Goal: Find specific page/section: Find specific page/section

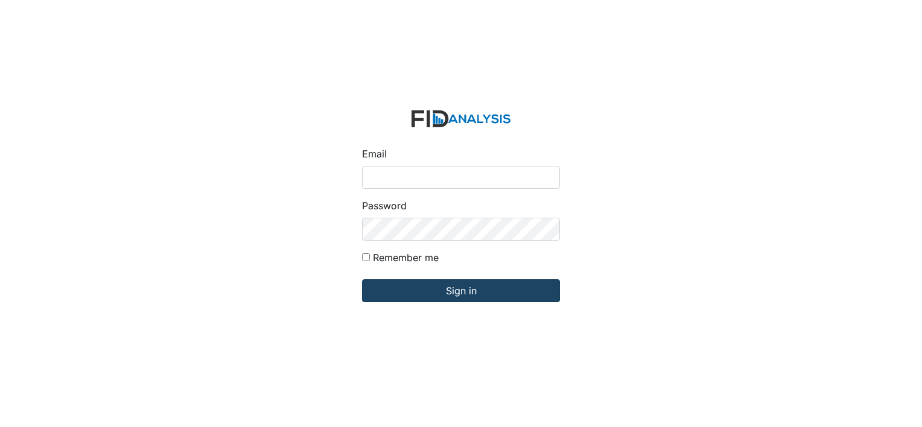
type input "[EMAIL_ADDRESS][DOMAIN_NAME]"
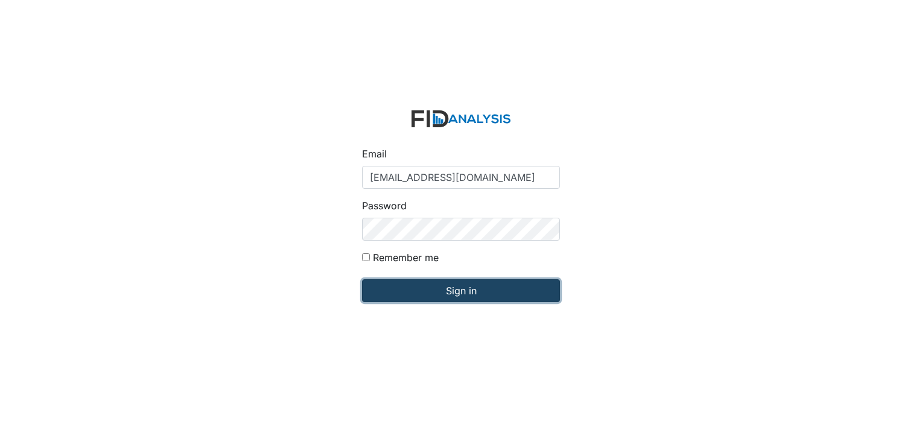
click at [469, 299] on input "Sign in" at bounding box center [461, 290] width 198 height 23
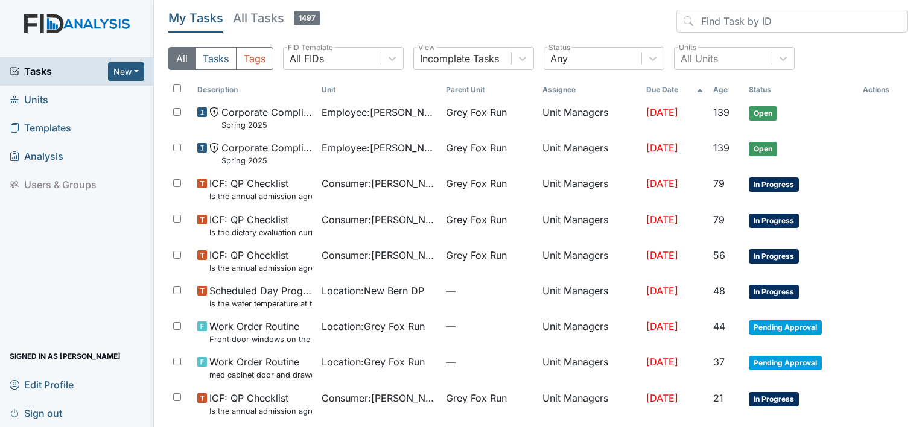
click at [39, 98] on span "Units" at bounding box center [29, 100] width 39 height 19
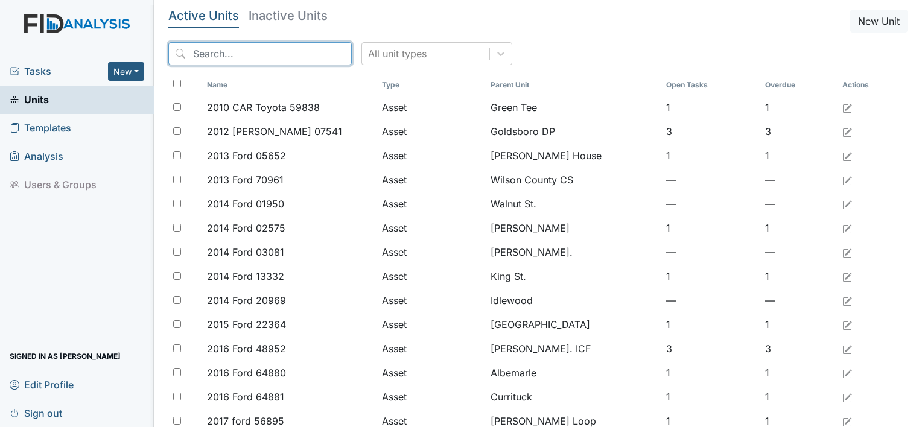
click at [210, 45] on input "search" at bounding box center [259, 53] width 183 height 23
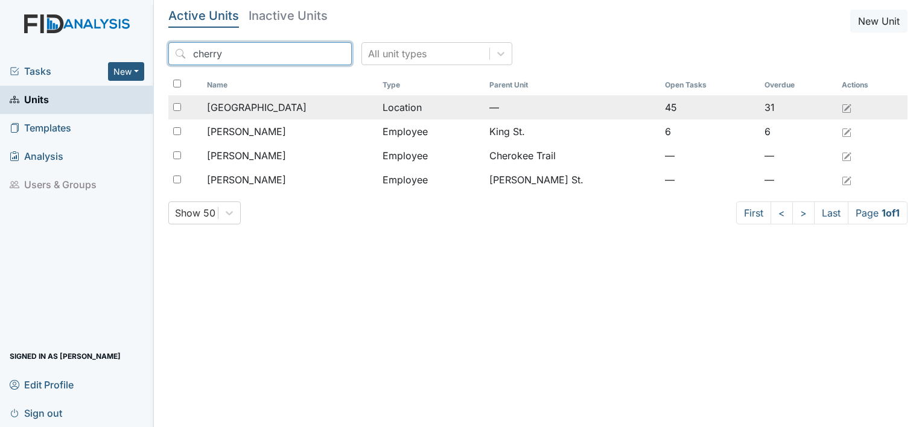
type input "cherry"
click at [241, 109] on span "[GEOGRAPHIC_DATA]" at bounding box center [257, 107] width 100 height 14
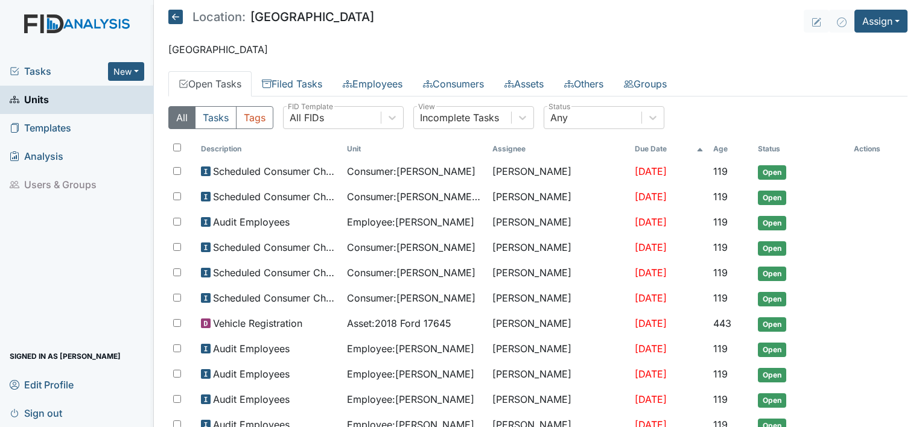
click at [243, 84] on link "Open Tasks" at bounding box center [209, 83] width 83 height 25
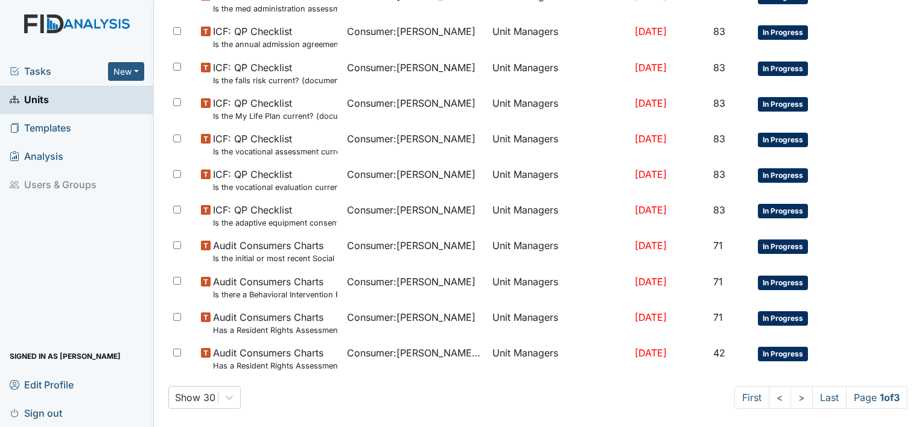
scroll to position [724, 0]
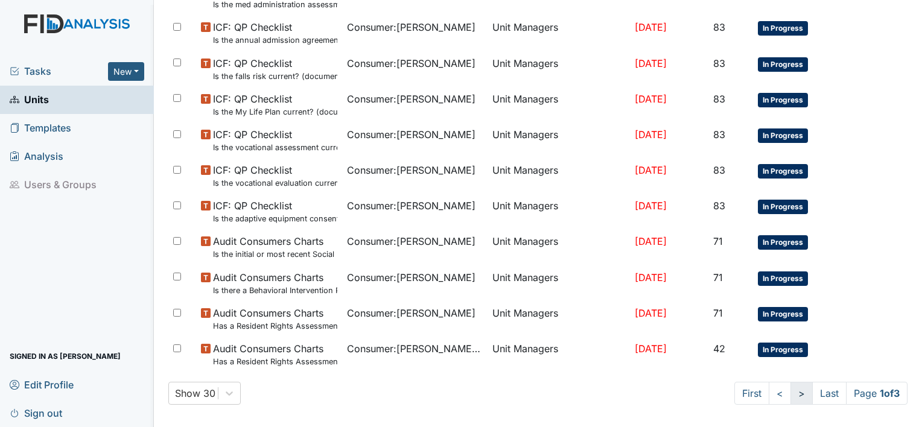
click at [795, 390] on link ">" at bounding box center [802, 393] width 22 height 23
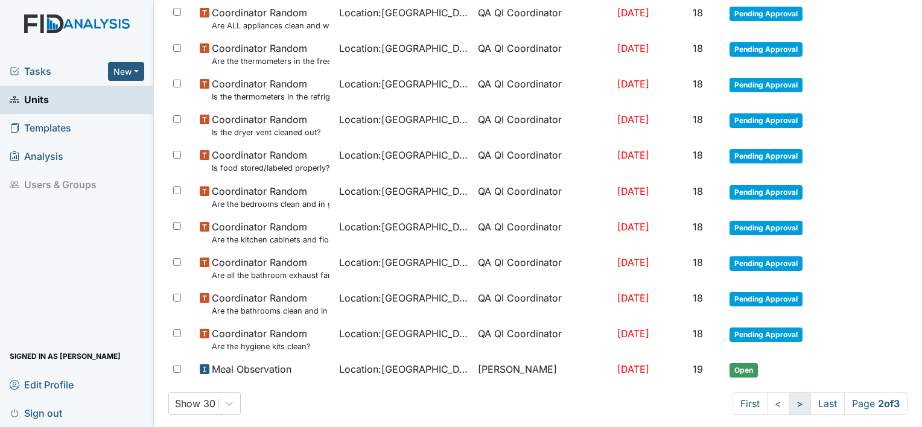
scroll to position [854, 0]
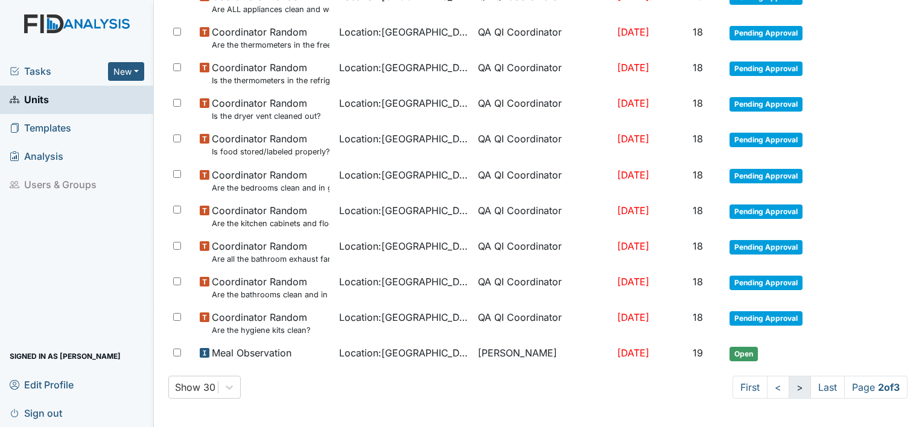
click at [789, 386] on link ">" at bounding box center [800, 387] width 22 height 23
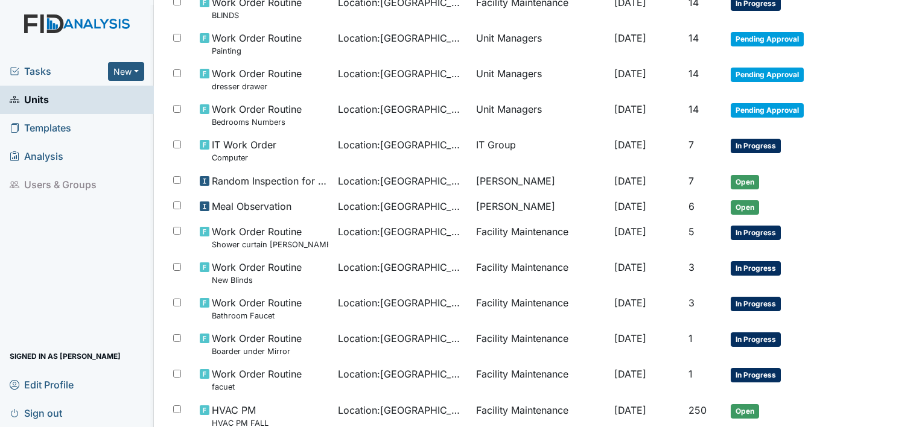
scroll to position [486, 0]
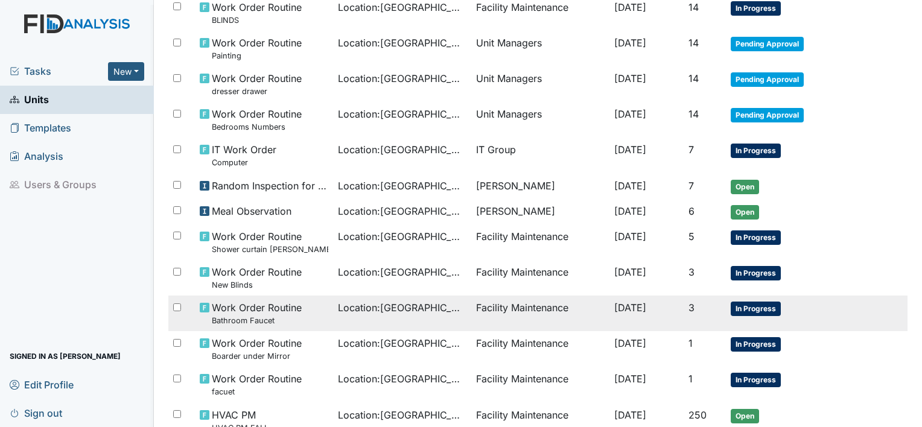
click at [855, 321] on tr "Work Order Routine Bathroom Faucet Location : Cherry Lane Facility Maintenance …" at bounding box center [537, 314] width 739 height 36
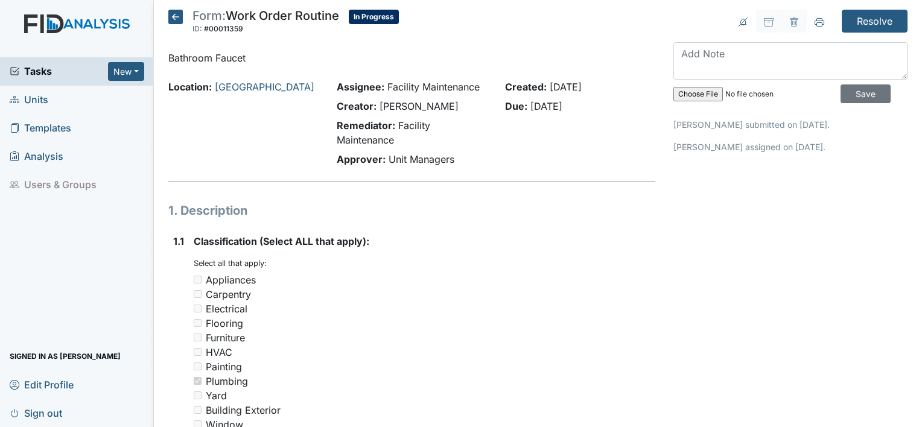
click at [170, 15] on icon at bounding box center [175, 17] width 14 height 14
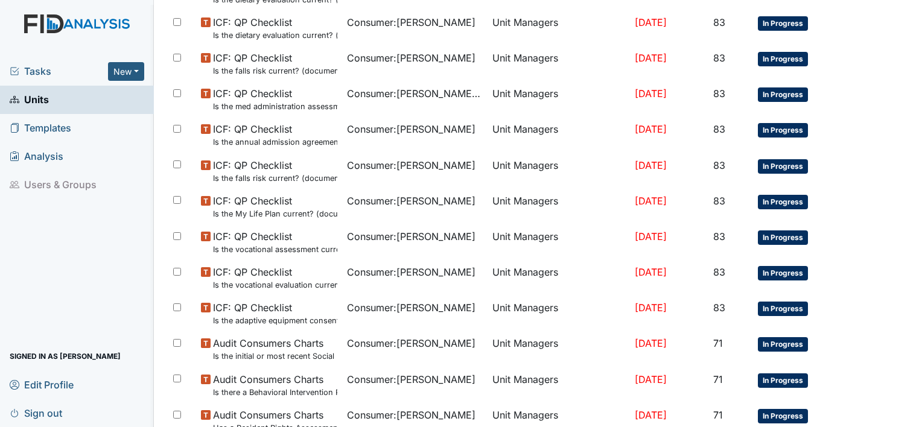
scroll to position [724, 0]
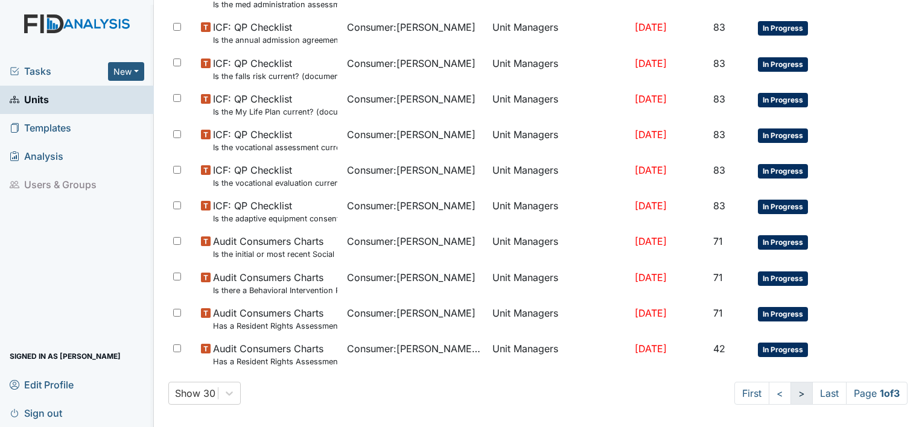
click at [791, 391] on link ">" at bounding box center [802, 393] width 22 height 23
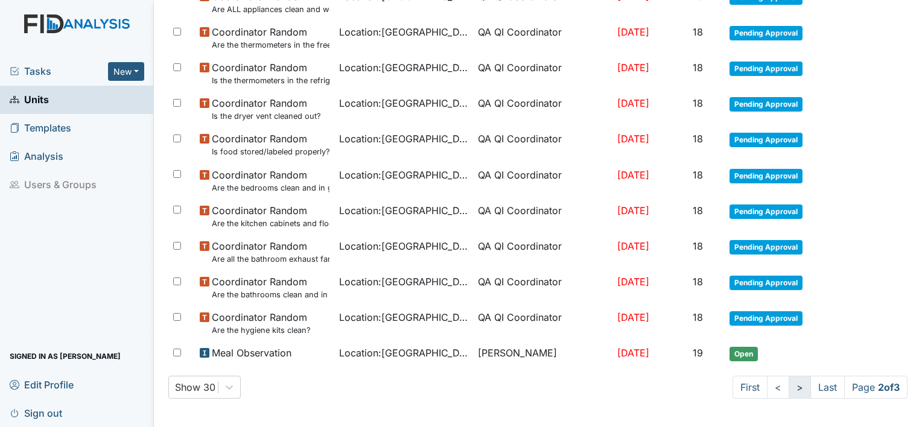
click at [789, 389] on link ">" at bounding box center [800, 387] width 22 height 23
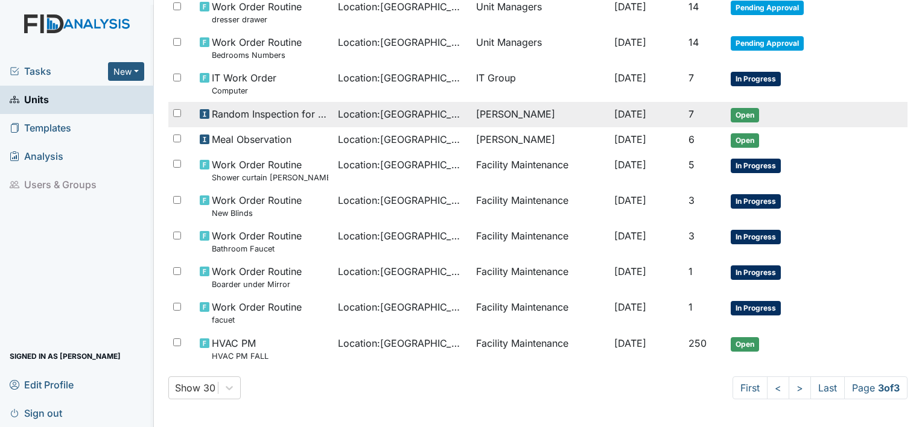
click at [263, 110] on span "Random Inspection for Evening" at bounding box center [270, 114] width 116 height 14
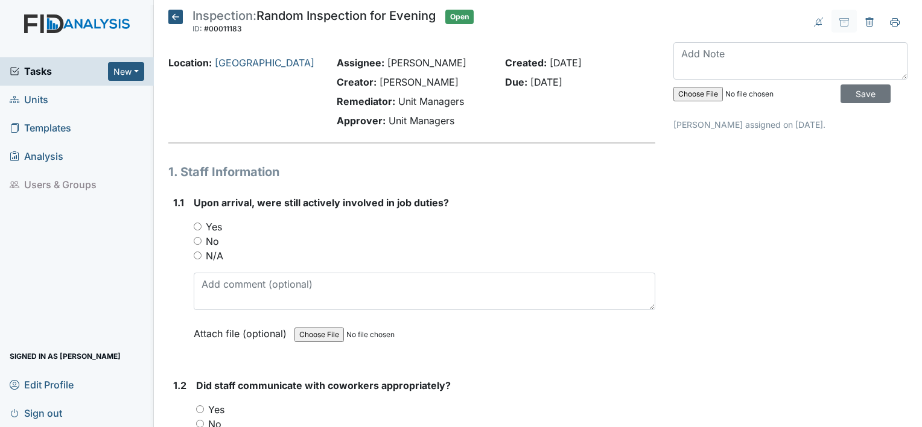
click at [174, 14] on icon at bounding box center [175, 17] width 14 height 14
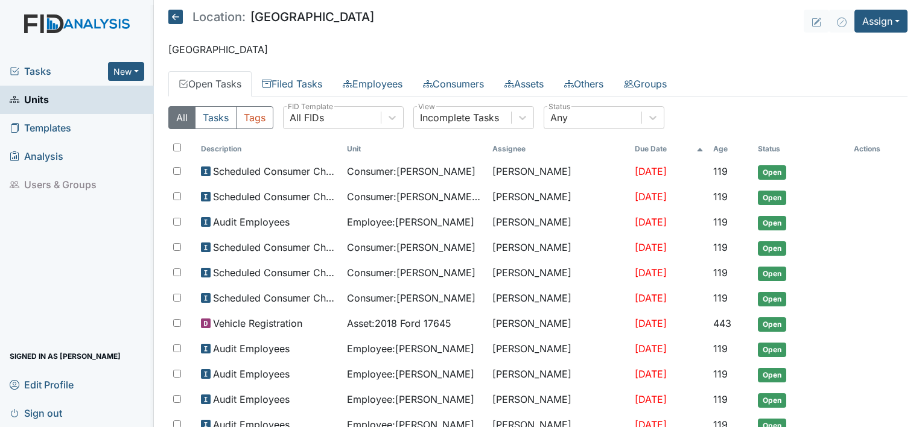
click at [39, 100] on span "Units" at bounding box center [29, 100] width 39 height 19
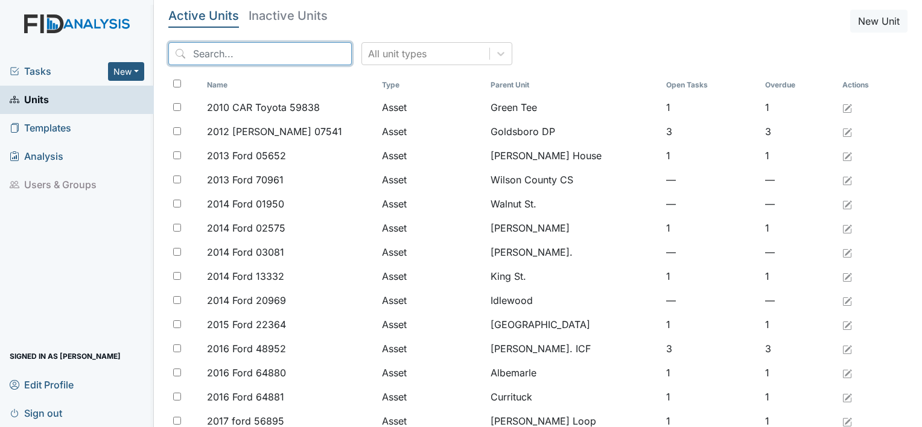
click at [213, 58] on input "search" at bounding box center [259, 53] width 183 height 23
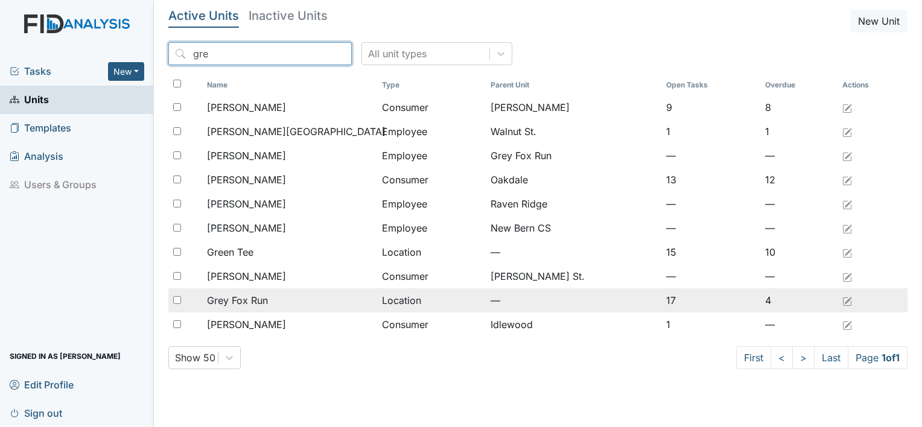
type input "gre"
click at [266, 292] on td "Grey Fox Run" at bounding box center [289, 300] width 175 height 24
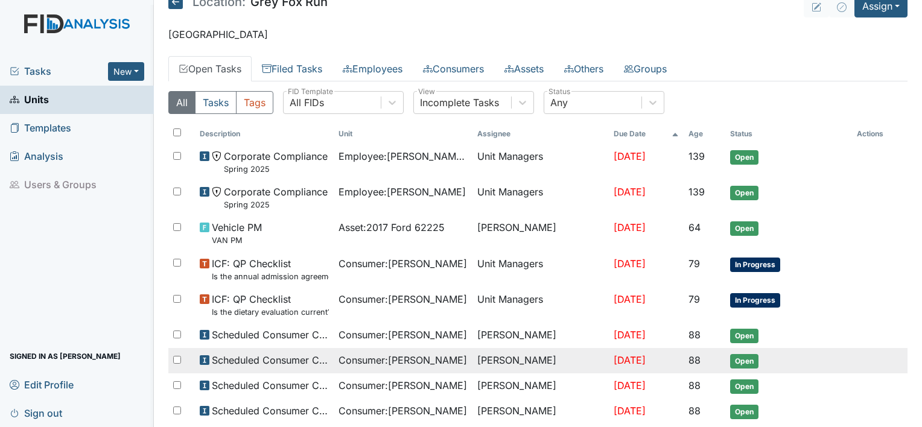
scroll to position [13, 0]
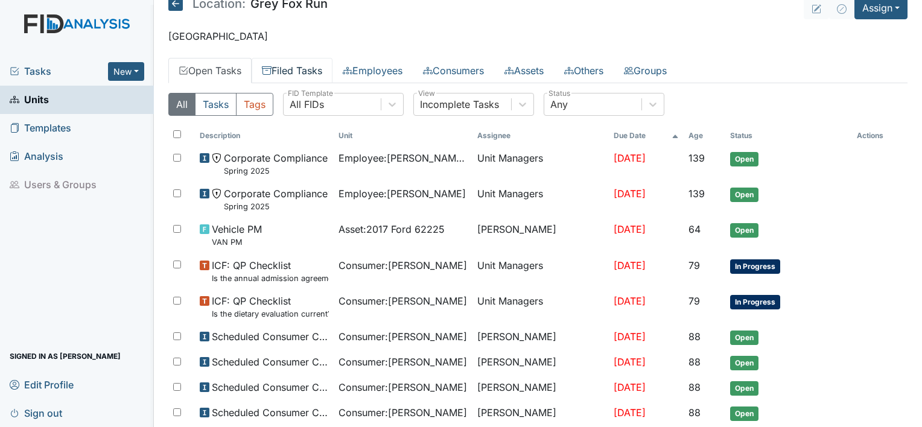
click at [304, 70] on link "Filed Tasks" at bounding box center [292, 70] width 81 height 25
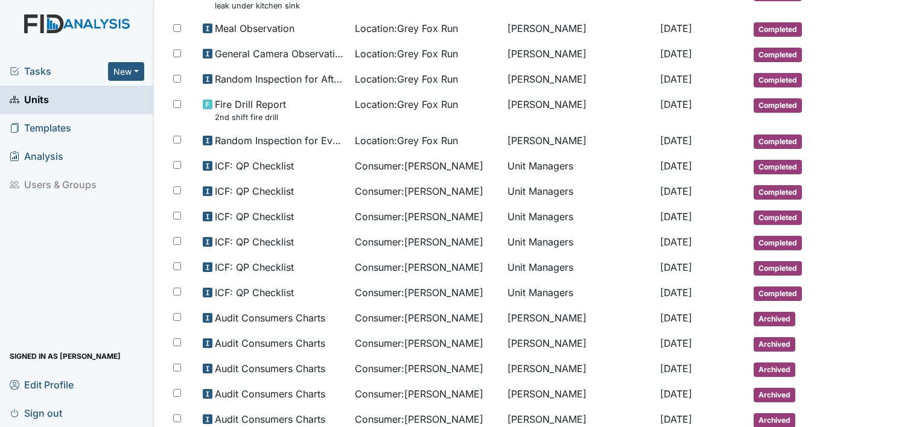
scroll to position [626, 0]
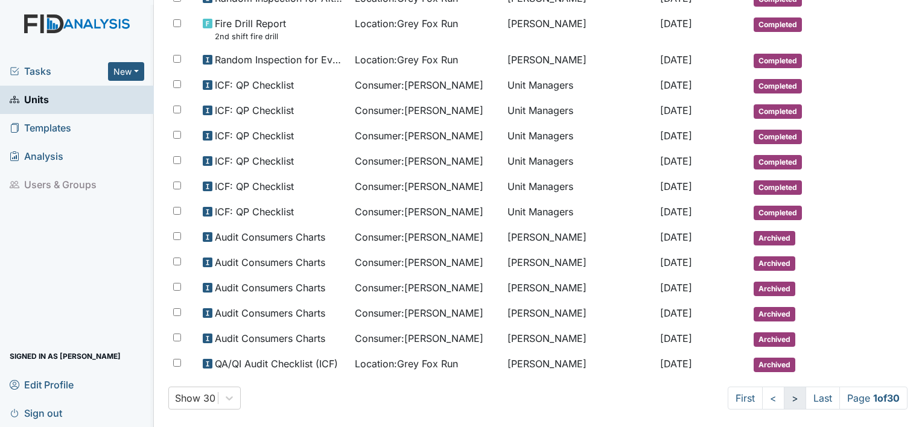
click at [784, 390] on link ">" at bounding box center [795, 398] width 22 height 23
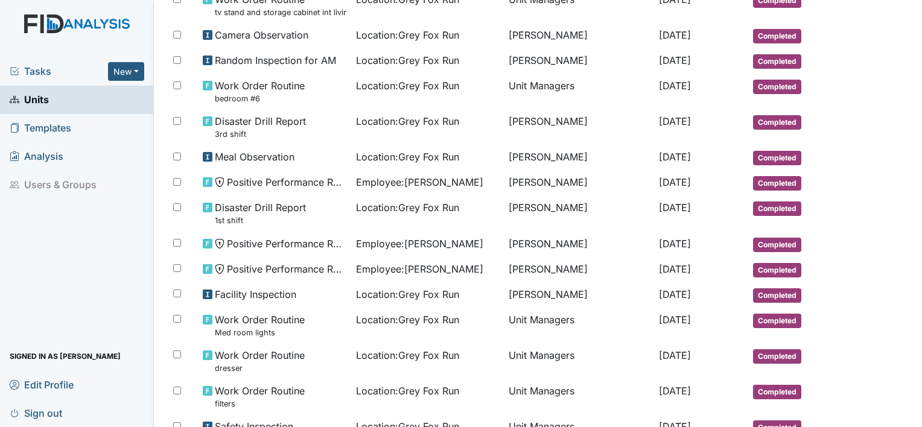
scroll to position [658, 0]
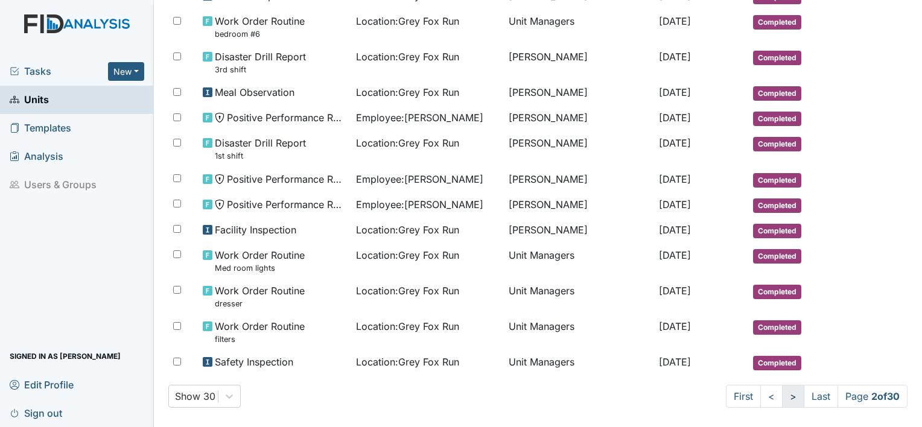
click at [782, 394] on link ">" at bounding box center [793, 396] width 22 height 23
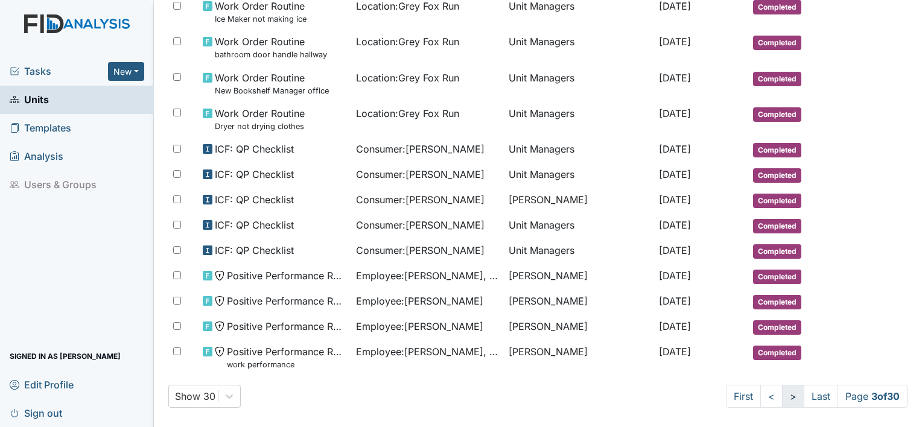
click at [782, 389] on link ">" at bounding box center [793, 396] width 22 height 23
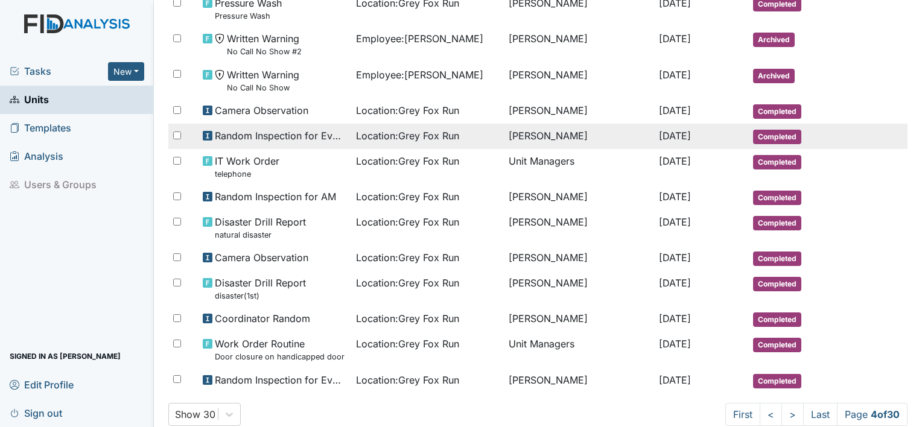
click at [254, 132] on span "Random Inspection for Evening" at bounding box center [281, 136] width 132 height 14
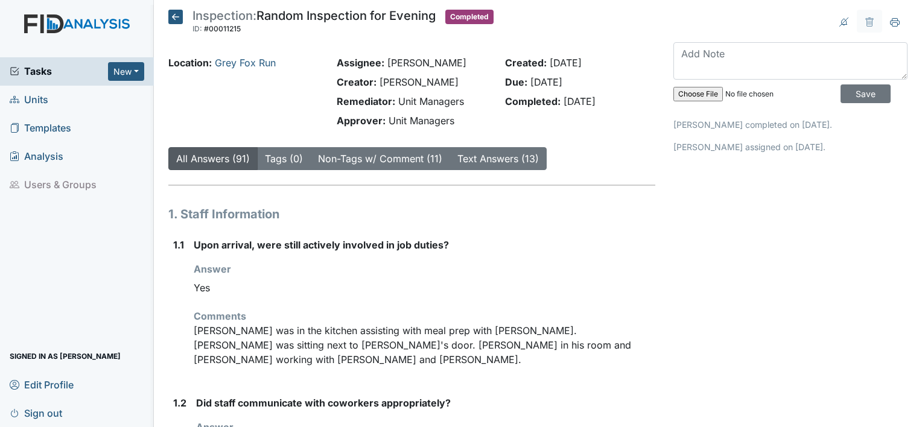
click at [51, 416] on span "Sign out" at bounding box center [36, 413] width 53 height 19
